Goal: Task Accomplishment & Management: Manage account settings

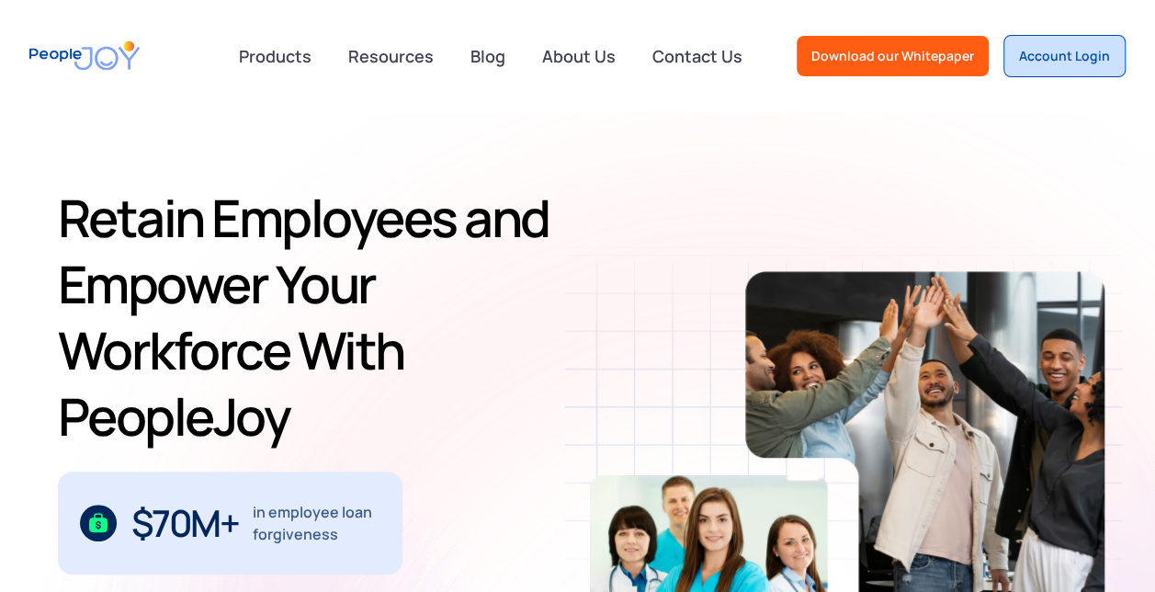
click at [1050, 57] on div "Account Login" at bounding box center [1064, 56] width 91 height 18
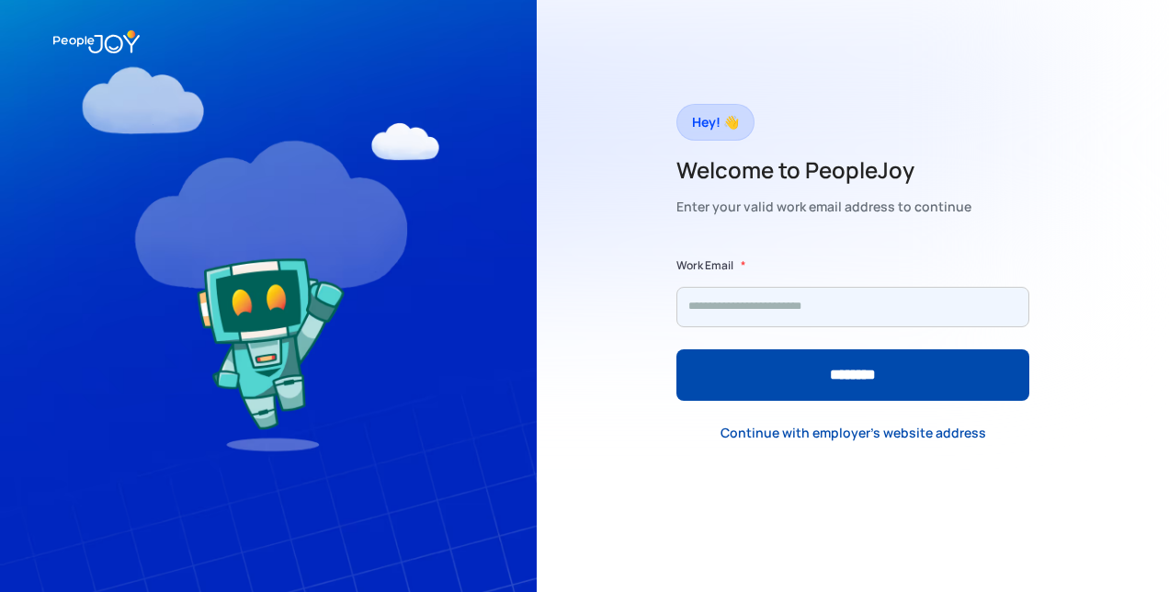
click at [739, 309] on input "Form" at bounding box center [852, 307] width 353 height 40
type input "**********"
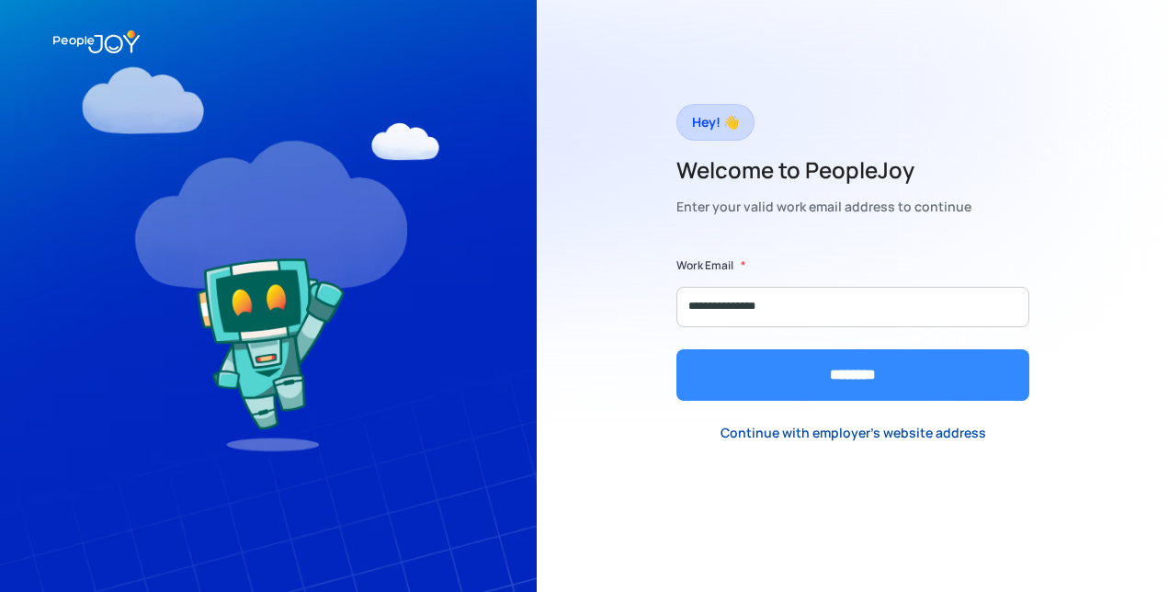
click at [885, 371] on input "********" at bounding box center [852, 374] width 353 height 51
